Goal: Task Accomplishment & Management: Manage account settings

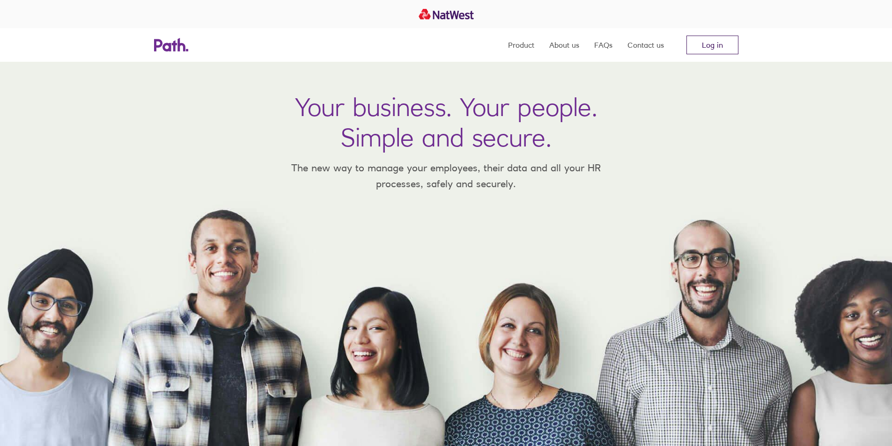
click at [715, 44] on link "Log in" at bounding box center [712, 45] width 52 height 19
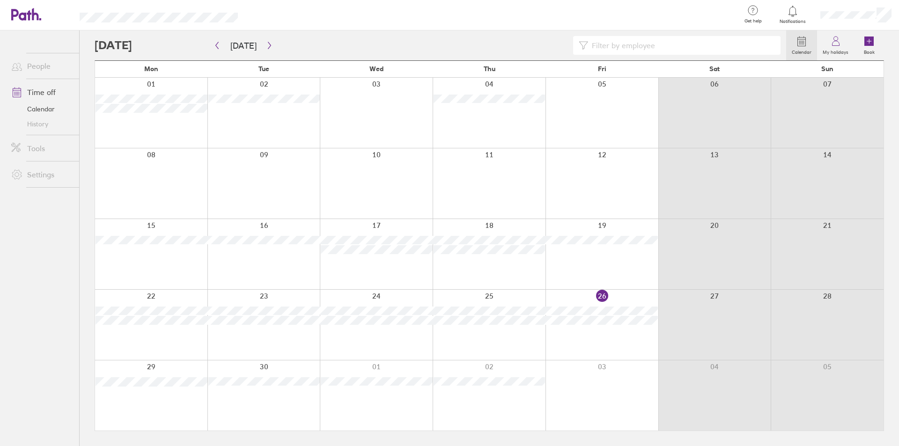
click at [280, 43] on div at bounding box center [441, 45] width 692 height 19
click at [205, 41] on div at bounding box center [441, 45] width 692 height 19
click at [286, 44] on div at bounding box center [441, 45] width 692 height 19
click at [265, 40] on button "button" at bounding box center [270, 45] width 12 height 15
click at [279, 41] on div at bounding box center [441, 45] width 692 height 19
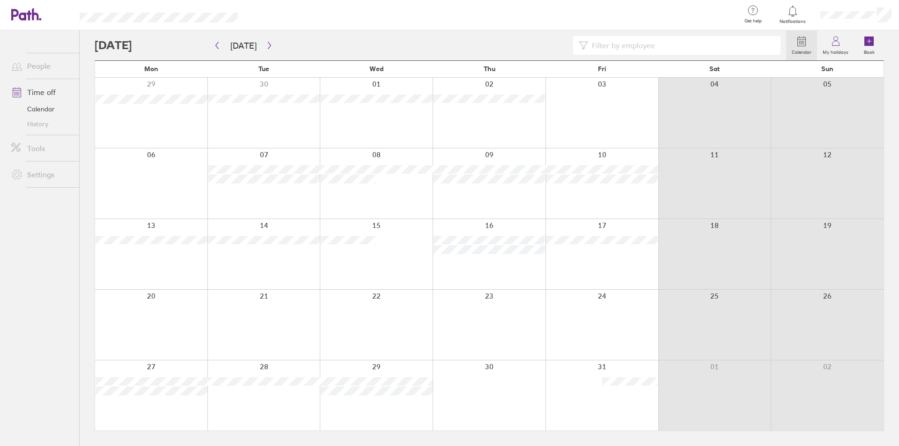
click at [86, 41] on div "Calendar My holidays Book Today October 2025 Mon Tue Wed Thu Fri Sat Sun 29 30 …" at bounding box center [489, 238] width 819 height 416
click at [83, 227] on div "Calendar My holidays Book Today October 2025 Mon Tue Wed Thu Fri Sat Sun 29 30 …" at bounding box center [489, 238] width 819 height 416
click at [265, 41] on button "button" at bounding box center [270, 45] width 12 height 15
click at [277, 42] on div at bounding box center [441, 45] width 692 height 19
click at [278, 42] on div at bounding box center [441, 45] width 692 height 19
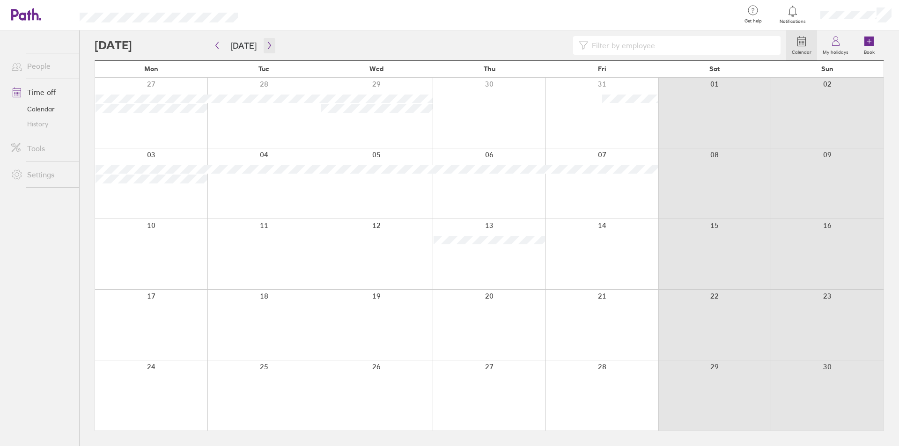
click at [264, 41] on button "button" at bounding box center [270, 45] width 12 height 15
click at [268, 46] on icon "button" at bounding box center [269, 45] width 3 height 7
click at [216, 40] on button "button" at bounding box center [217, 45] width 12 height 15
click at [277, 42] on div at bounding box center [441, 45] width 692 height 19
click at [216, 41] on button "button" at bounding box center [217, 45] width 12 height 15
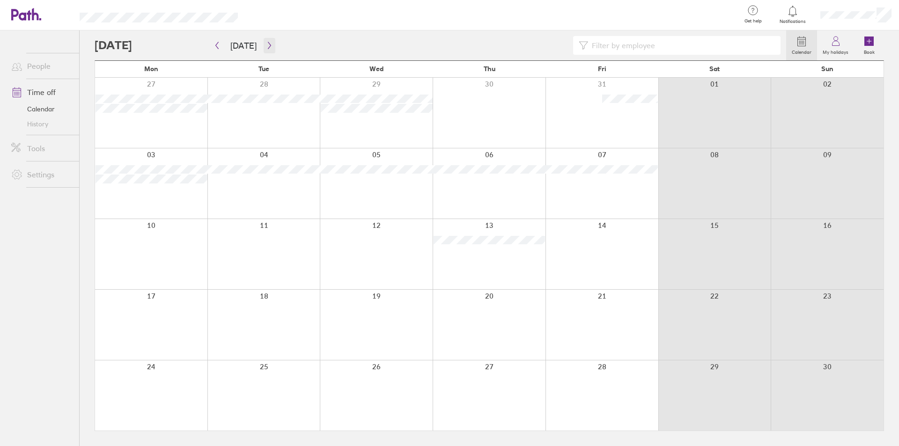
click at [266, 39] on button "button" at bounding box center [270, 45] width 12 height 15
click at [219, 44] on icon "button" at bounding box center [217, 45] width 7 height 7
click at [266, 46] on icon "button" at bounding box center [269, 45] width 7 height 7
click at [280, 41] on div at bounding box center [441, 45] width 692 height 19
click at [278, 41] on div at bounding box center [441, 45] width 692 height 19
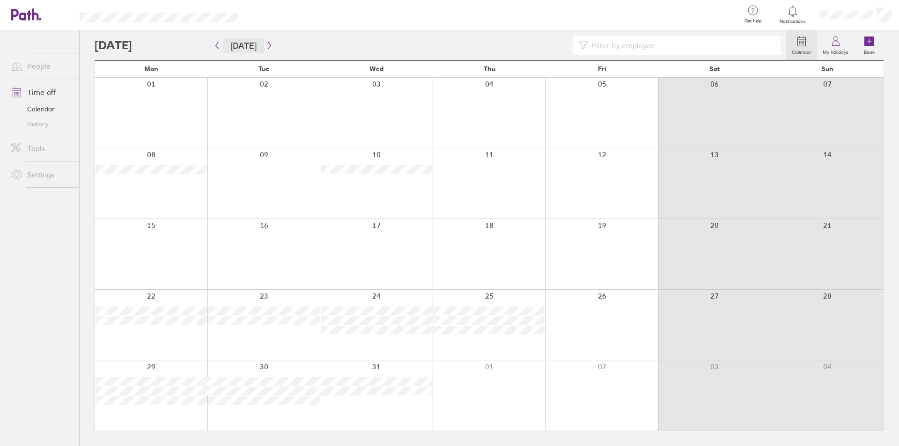
click at [228, 44] on button "Today" at bounding box center [243, 45] width 41 height 15
click at [560, 41] on div at bounding box center [441, 45] width 692 height 19
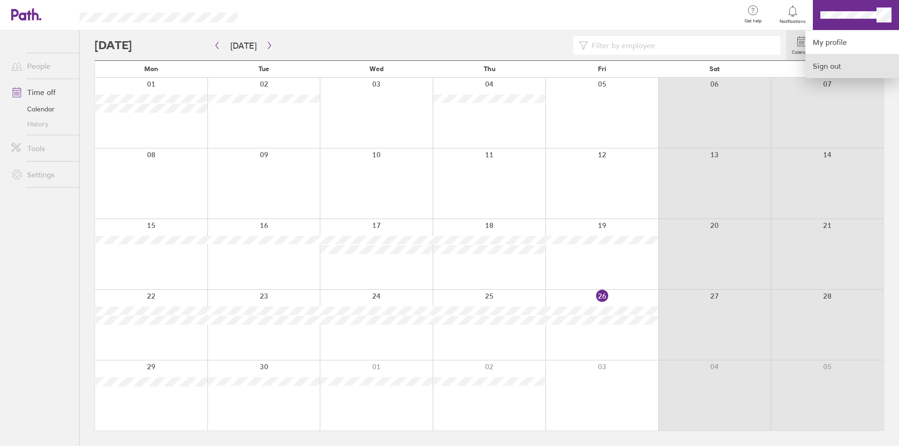
click at [828, 62] on link "Sign out" at bounding box center [852, 65] width 94 height 23
